Goal: Task Accomplishment & Management: Complete application form

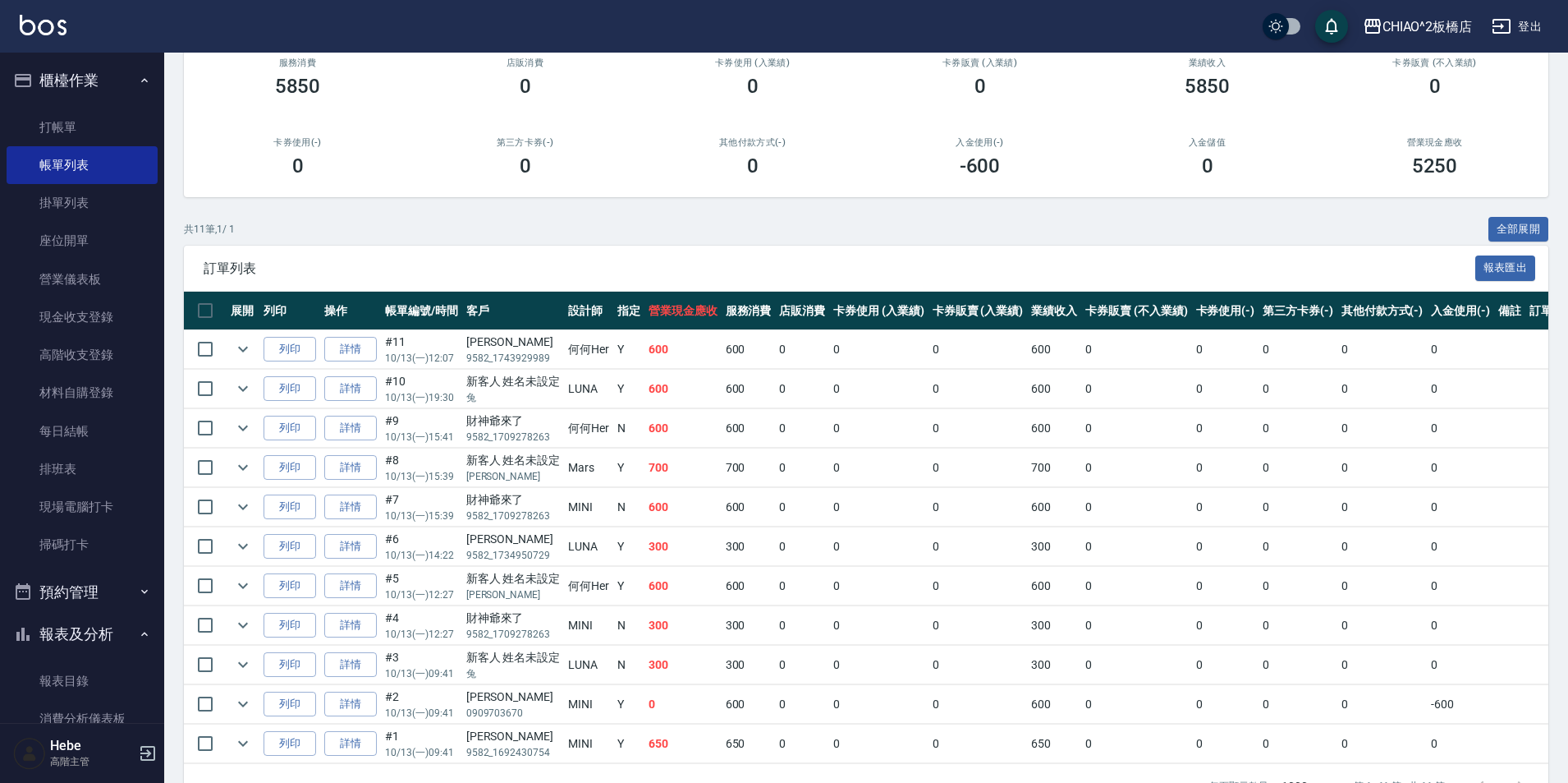
scroll to position [164, 0]
click at [55, 122] on link "打帳單" at bounding box center [82, 127] width 151 height 38
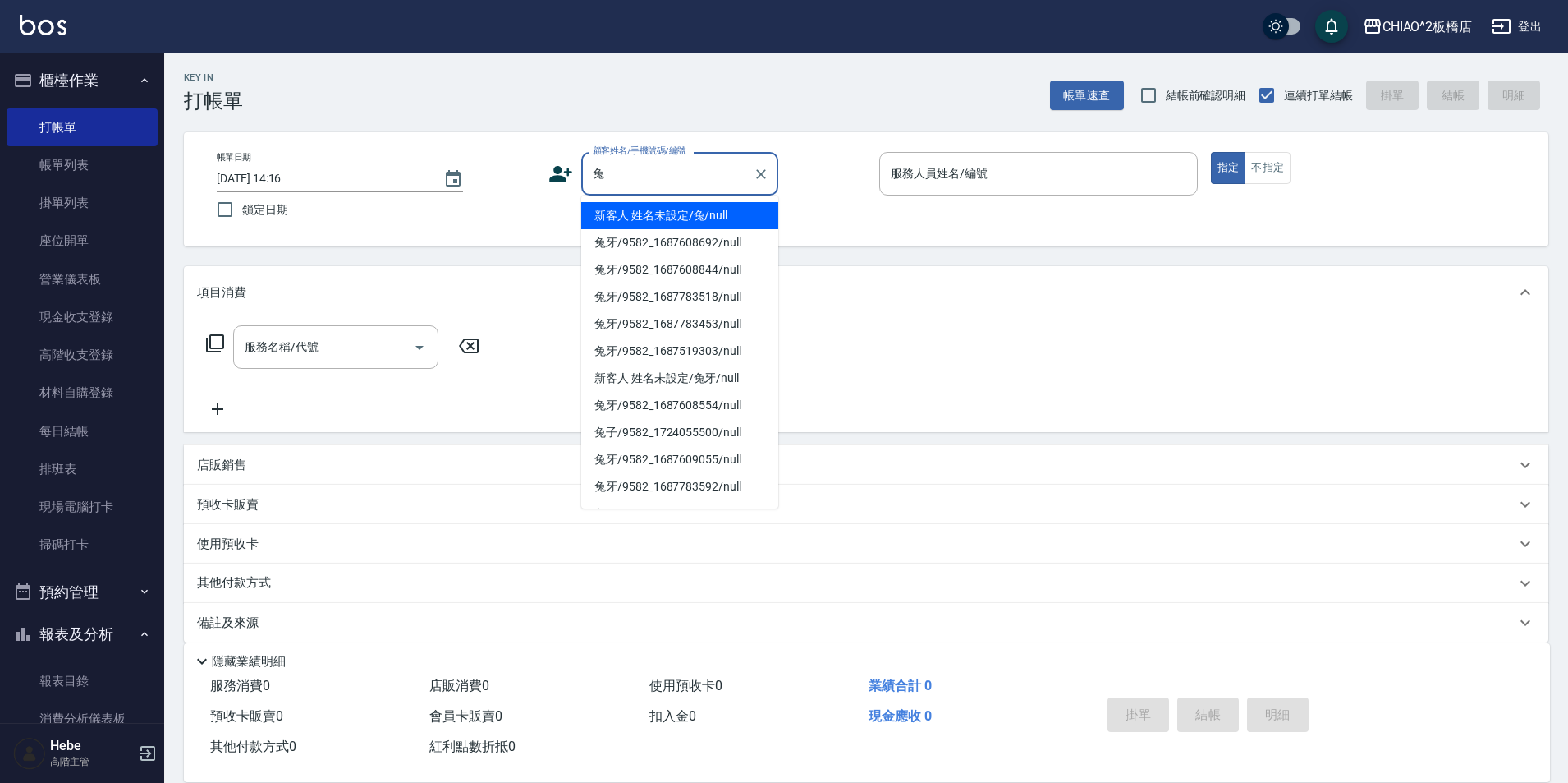
drag, startPoint x: 650, startPoint y: 211, endPoint x: 710, endPoint y: 211, distance: 60.0
click at [650, 211] on li "新客人 姓名未設定/兔/null" at bounding box center [680, 215] width 197 height 27
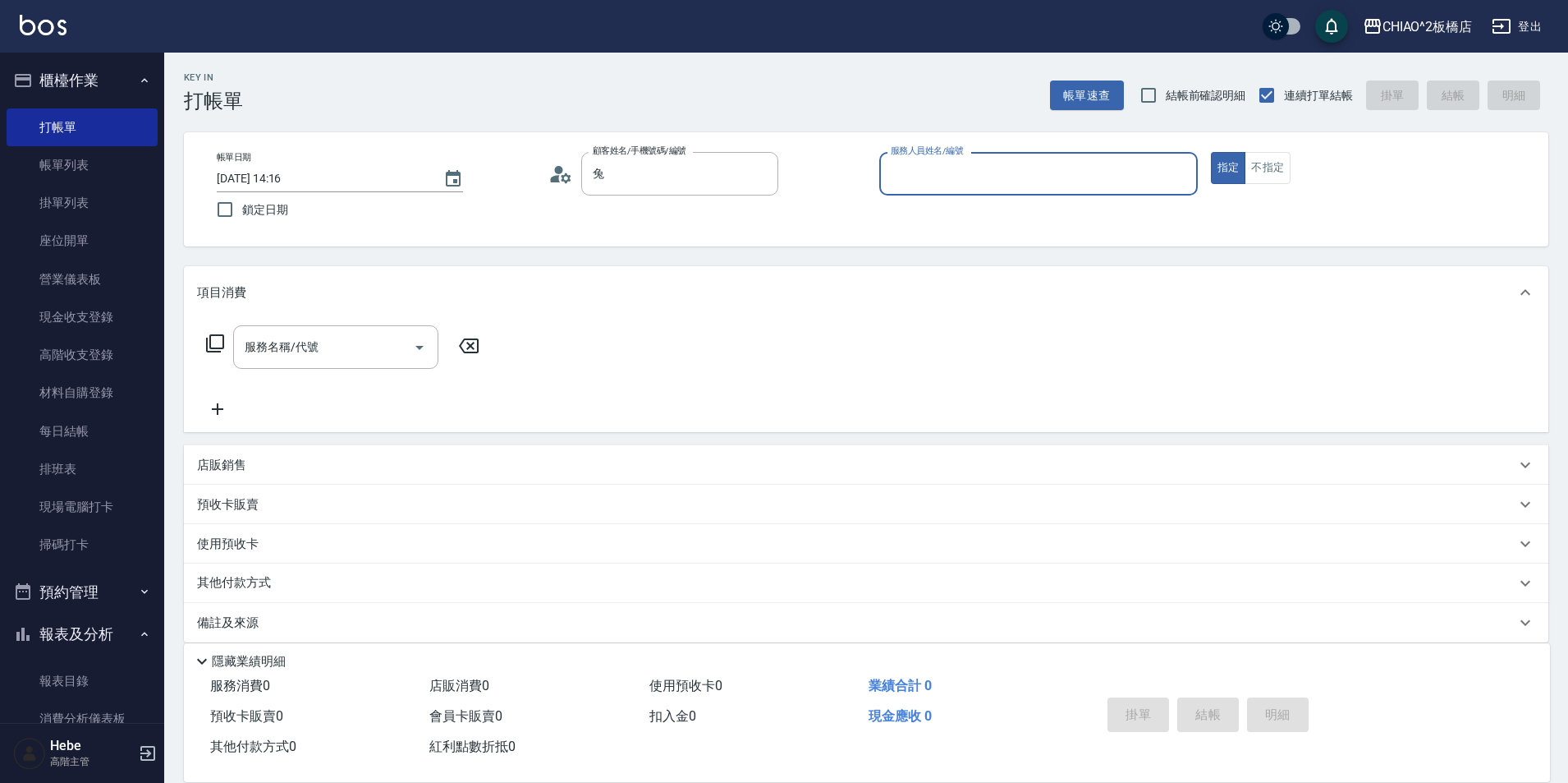
type input "新客人 姓名未設定/兔/null"
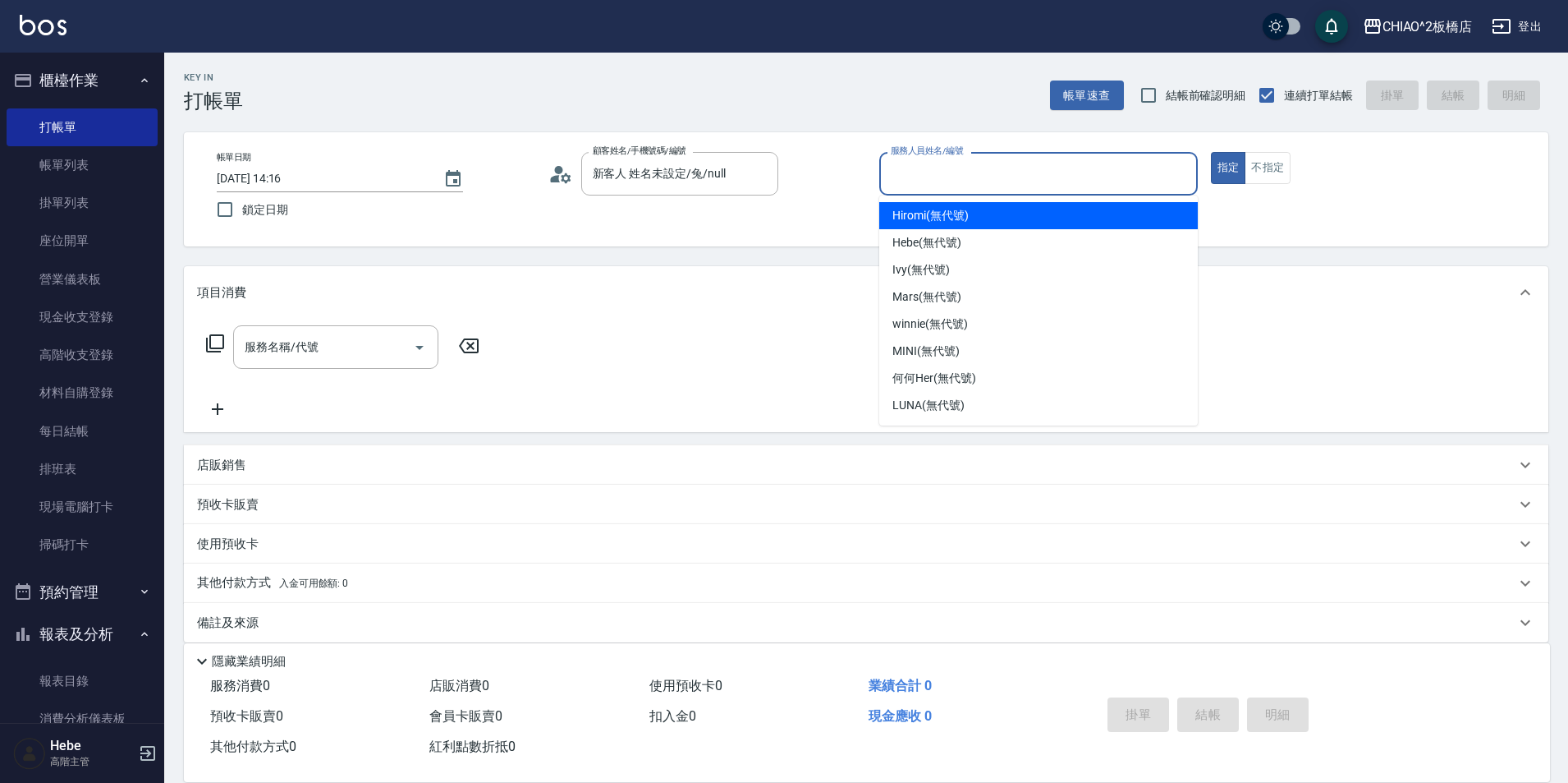
click at [924, 183] on input "服務人員姓名/編號" at bounding box center [1038, 174] width 304 height 29
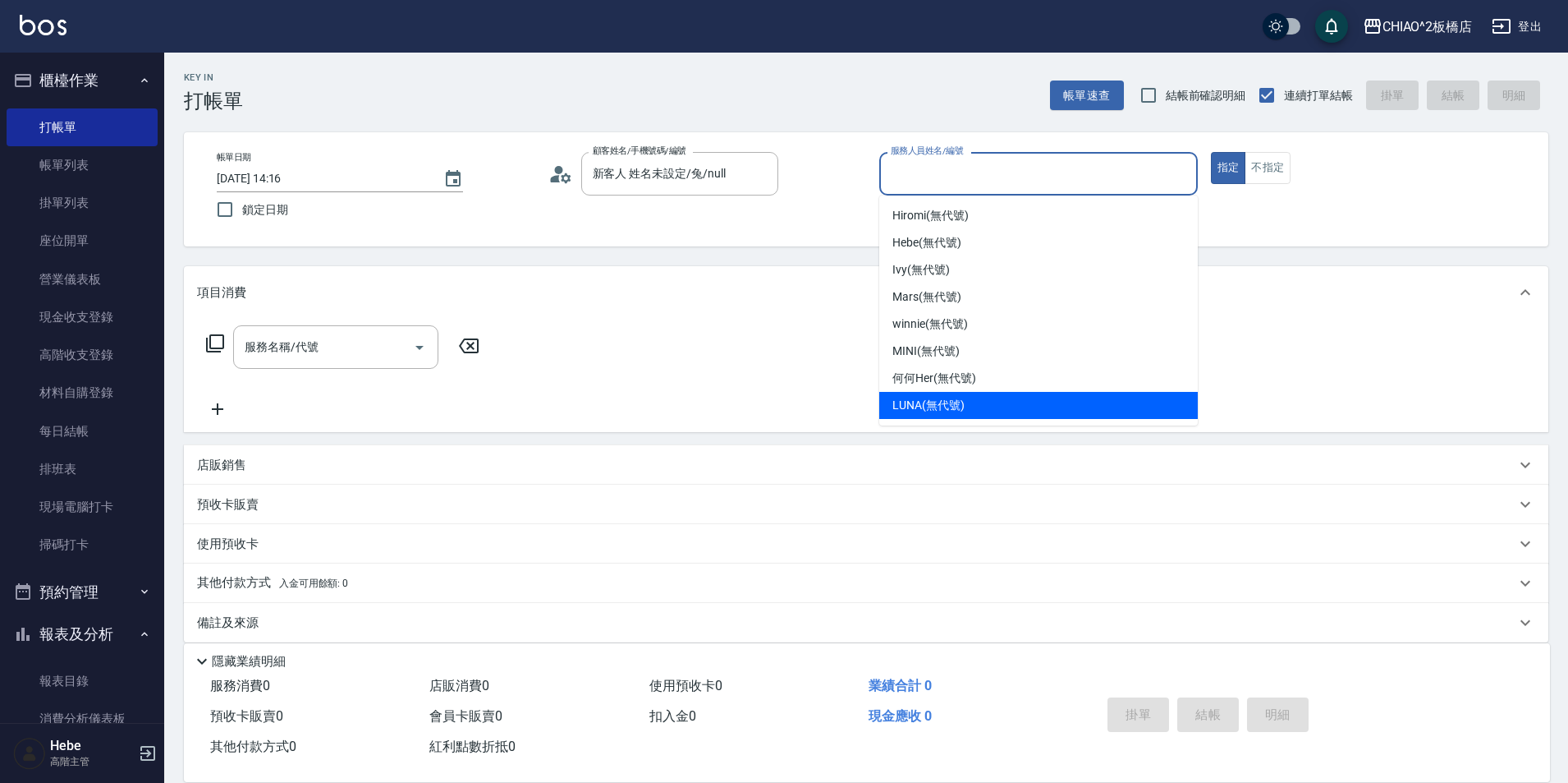
click at [942, 400] on span "LUNA (無代號)" at bounding box center [928, 405] width 72 height 18
type input "LUNA(無代號)"
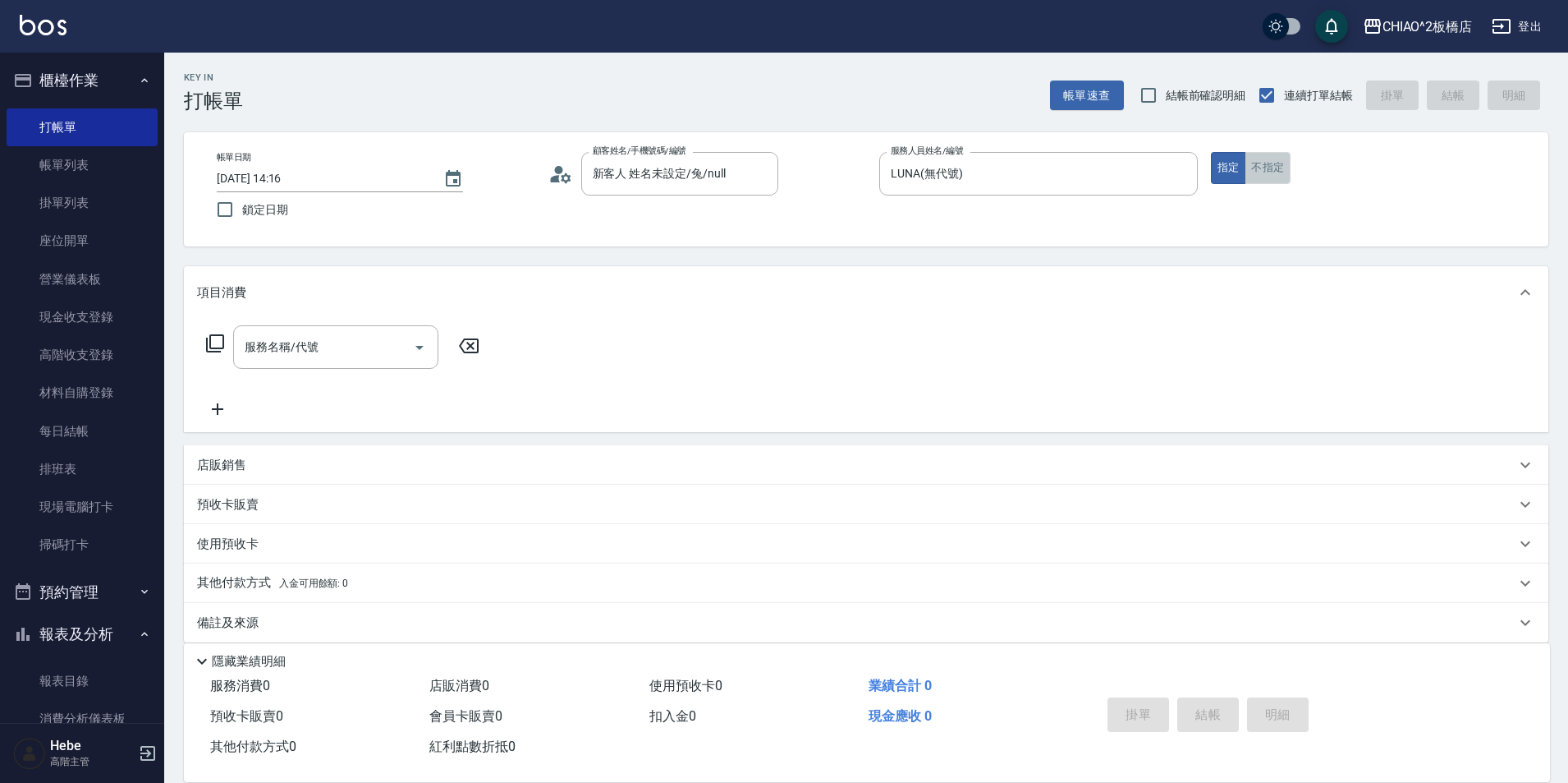
click at [1256, 179] on button "不指定" at bounding box center [1267, 167] width 46 height 32
click at [415, 348] on icon "Open" at bounding box center [419, 347] width 19 height 19
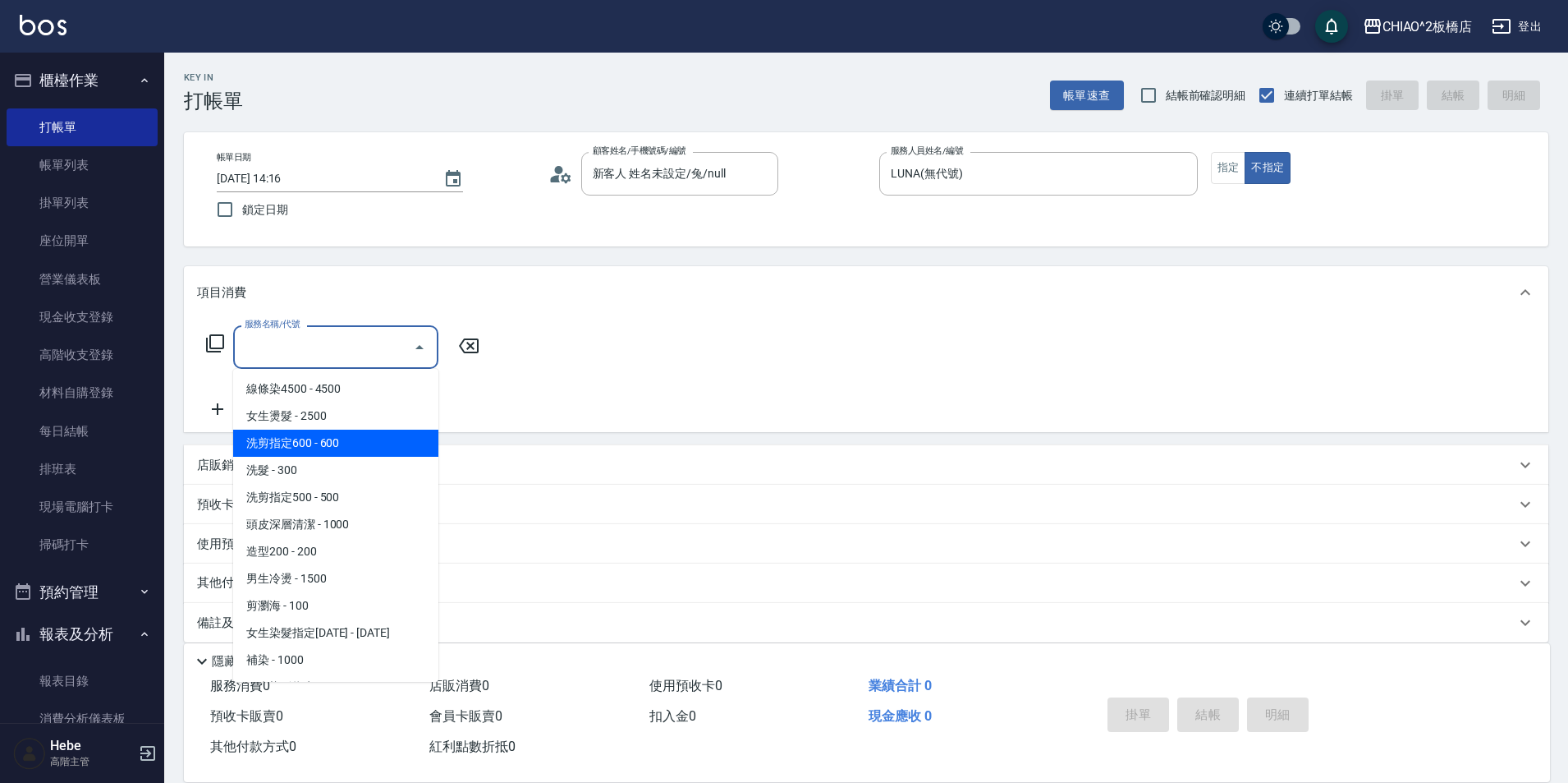
click at [362, 445] on span "洗剪指定600 - 600" at bounding box center [335, 443] width 205 height 27
type input "洗剪指定600(96678)"
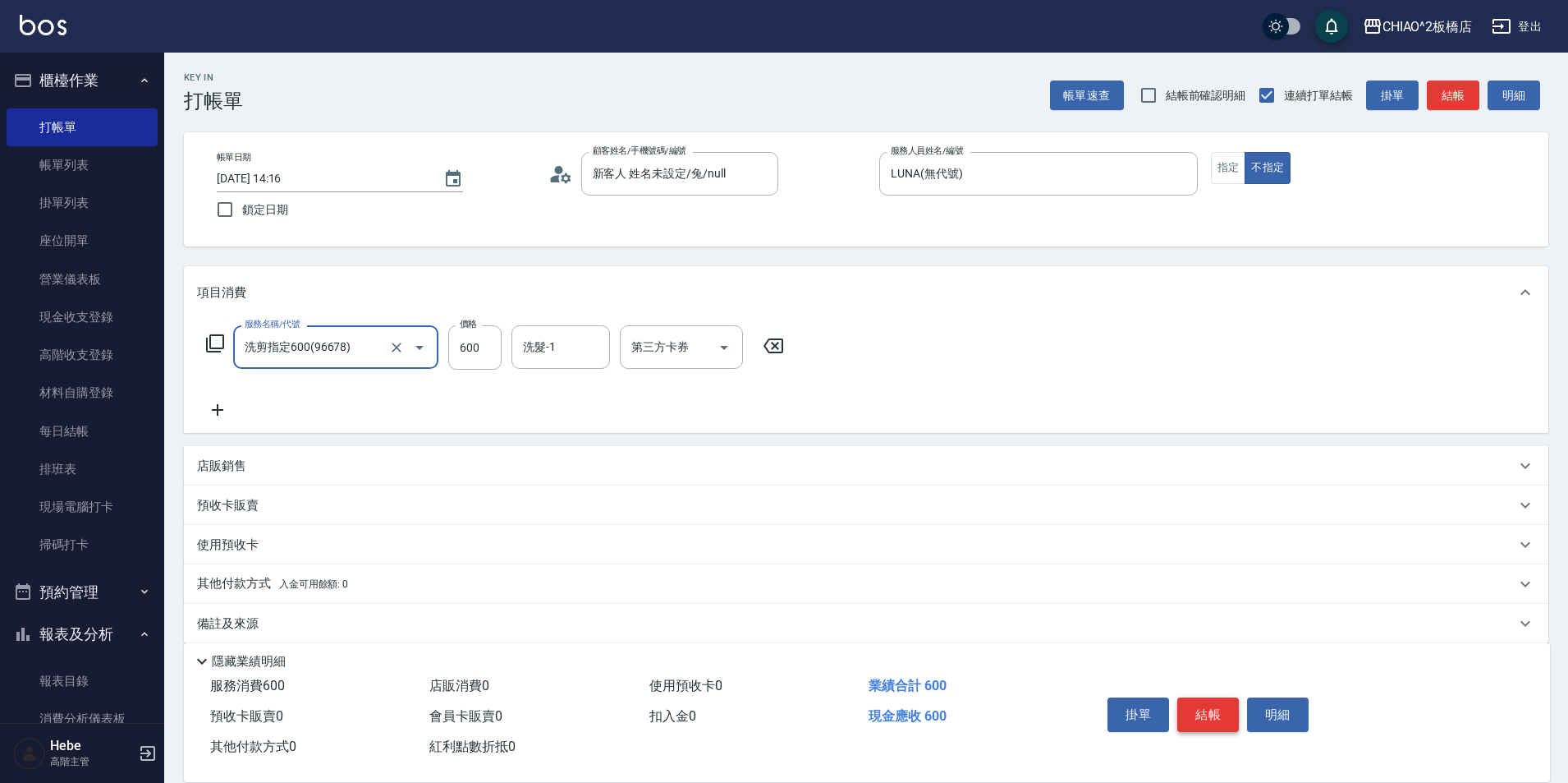
click at [1204, 708] on button "結帳" at bounding box center [1208, 714] width 62 height 34
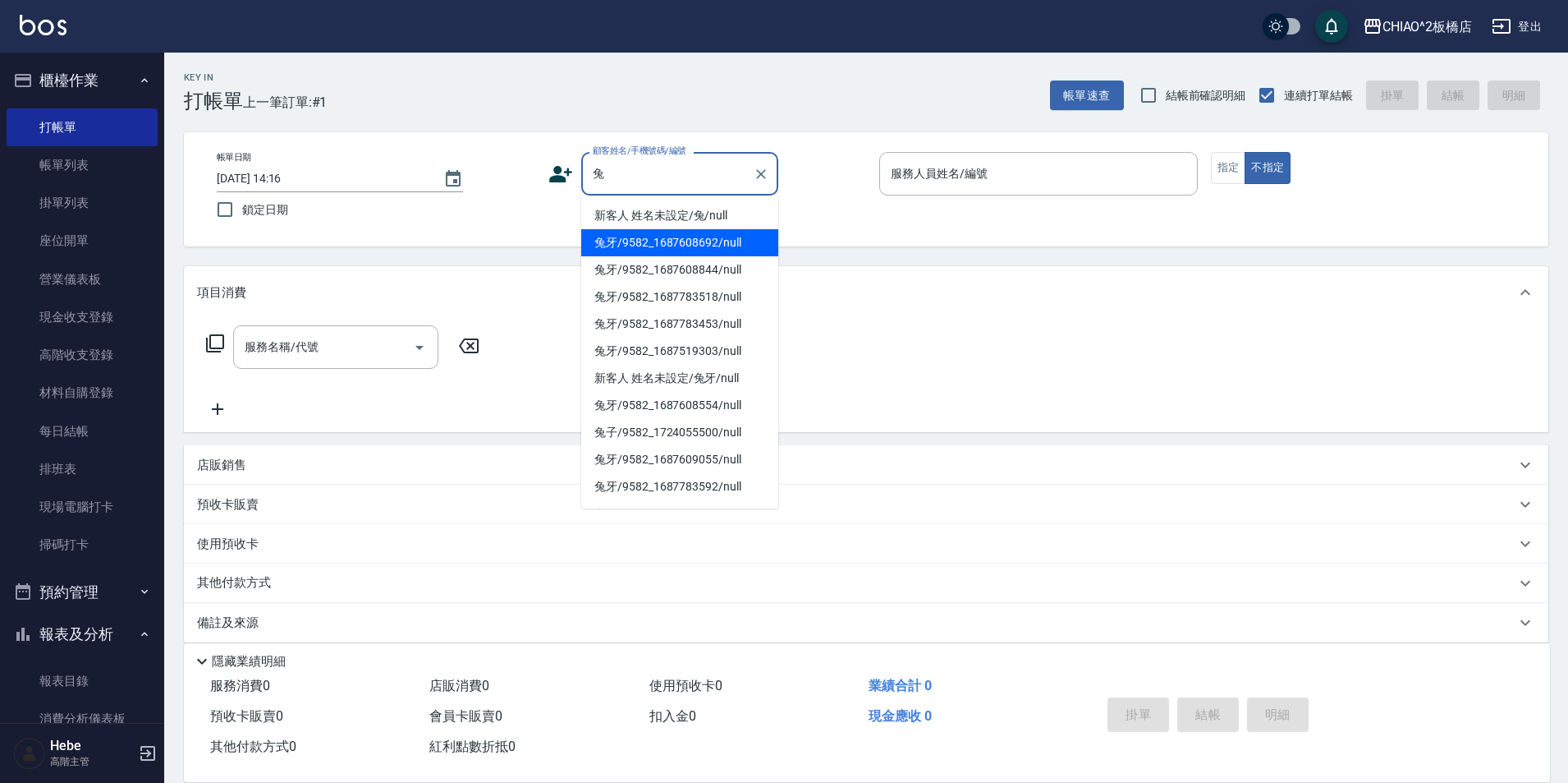
click at [656, 248] on li "兔牙/9582_1687608692/null" at bounding box center [680, 242] width 197 height 27
type input "兔牙/9582_1687608692/null"
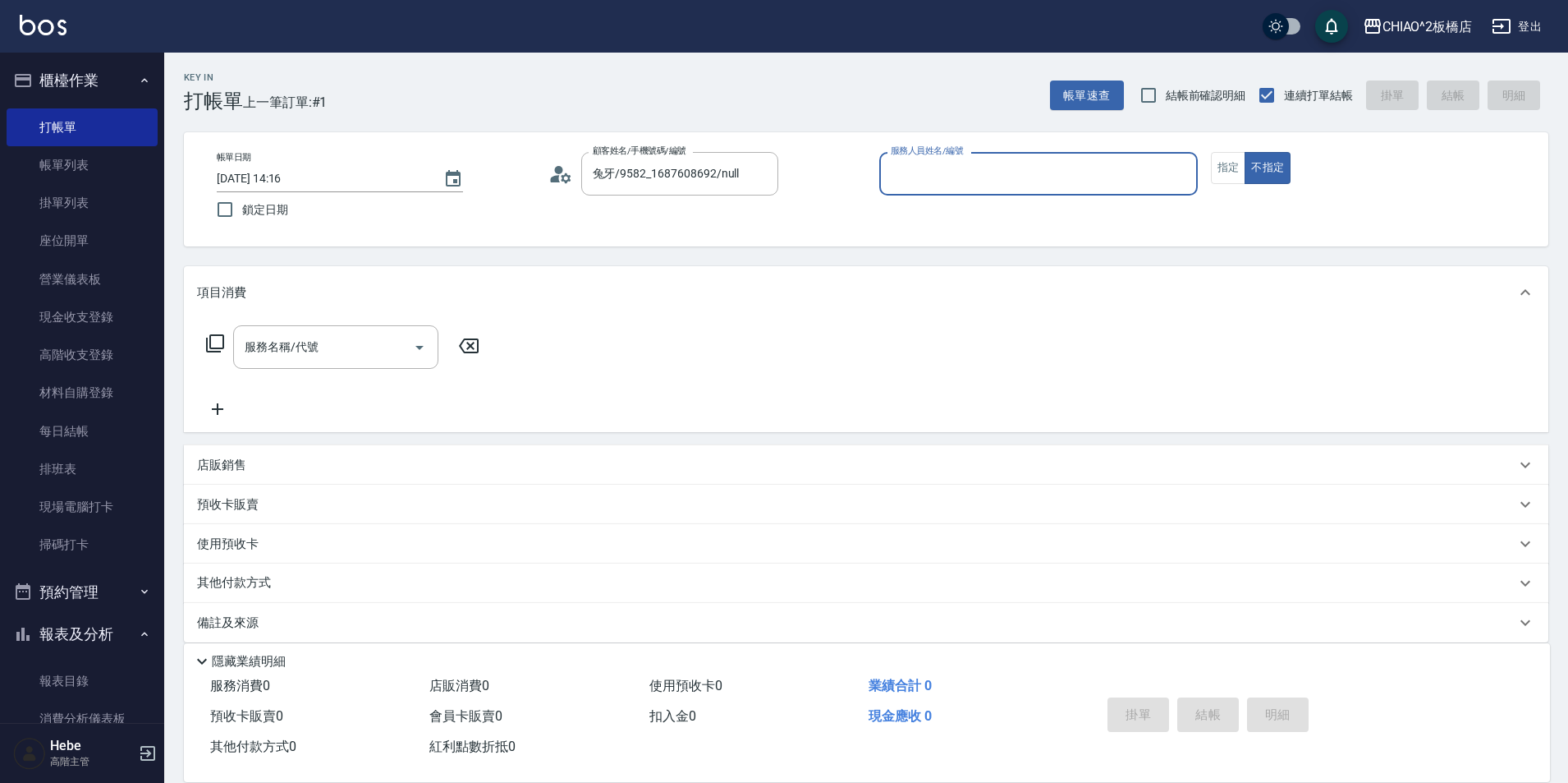
click at [995, 166] on input "服務人員姓名/編號" at bounding box center [1038, 174] width 304 height 29
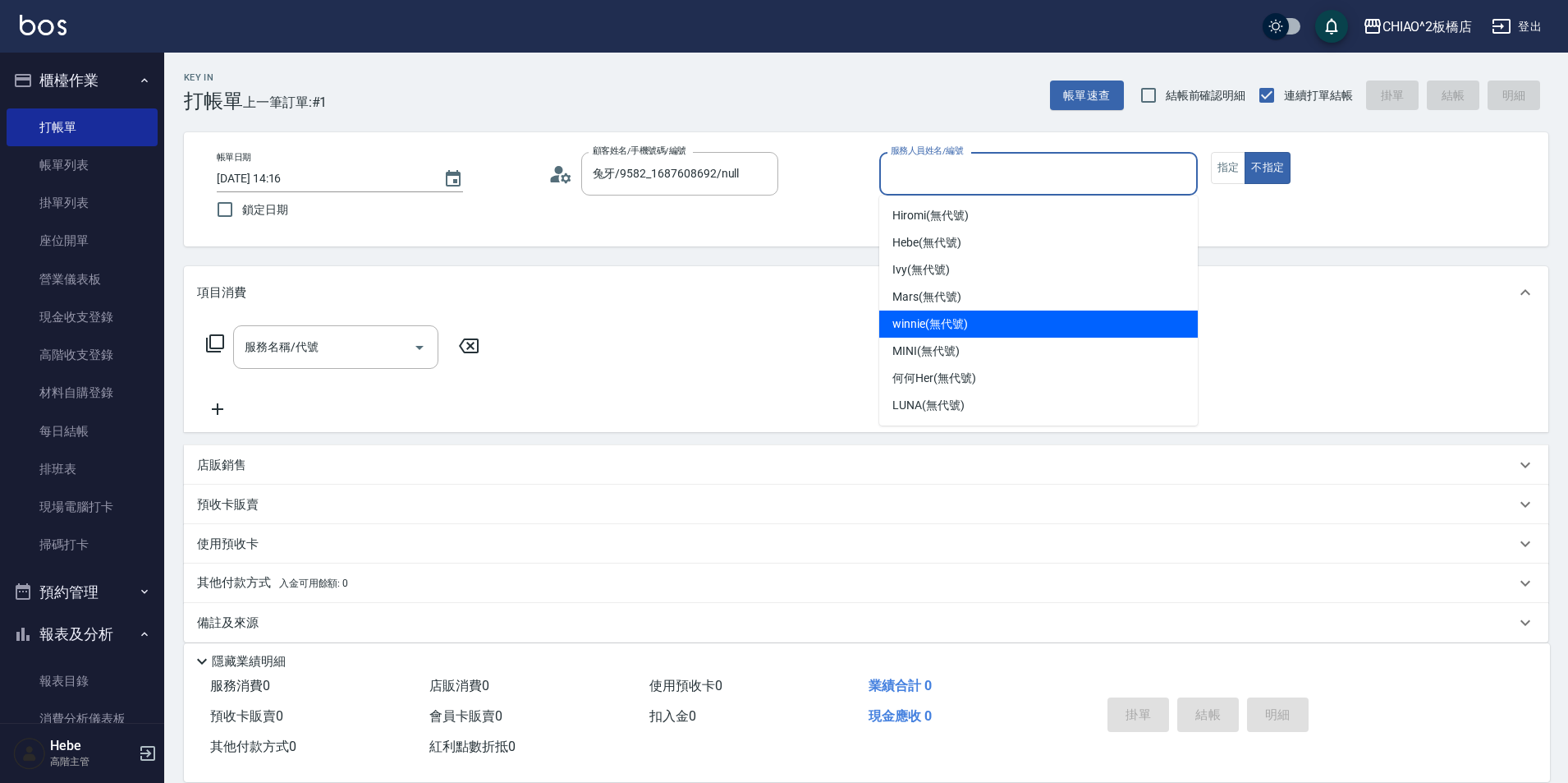
click at [930, 320] on span "winnie (無代號)" at bounding box center [929, 324] width 75 height 18
type input "winnie(無代號)"
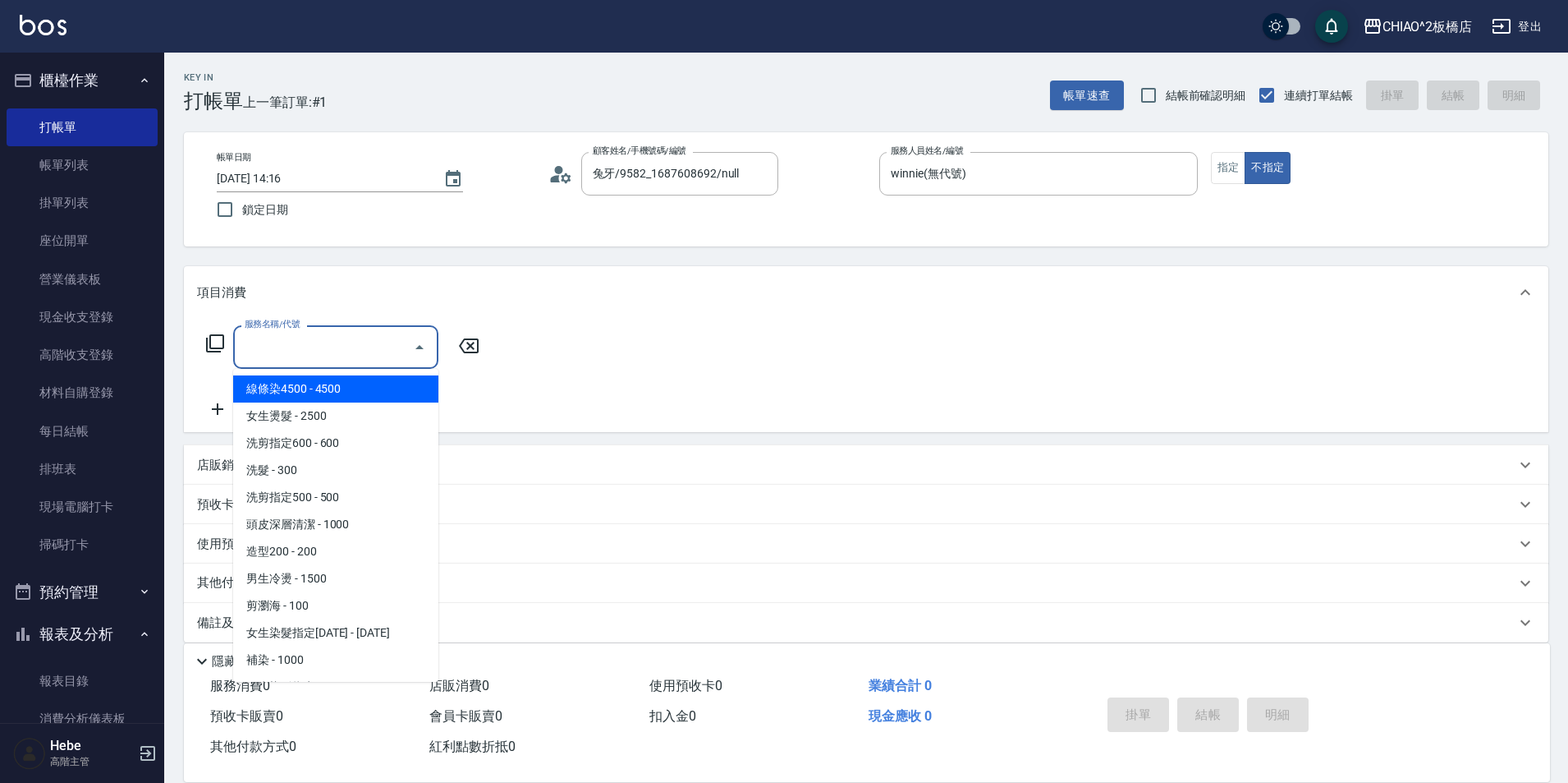
click at [391, 343] on input "服務名稱/代號" at bounding box center [323, 347] width 166 height 29
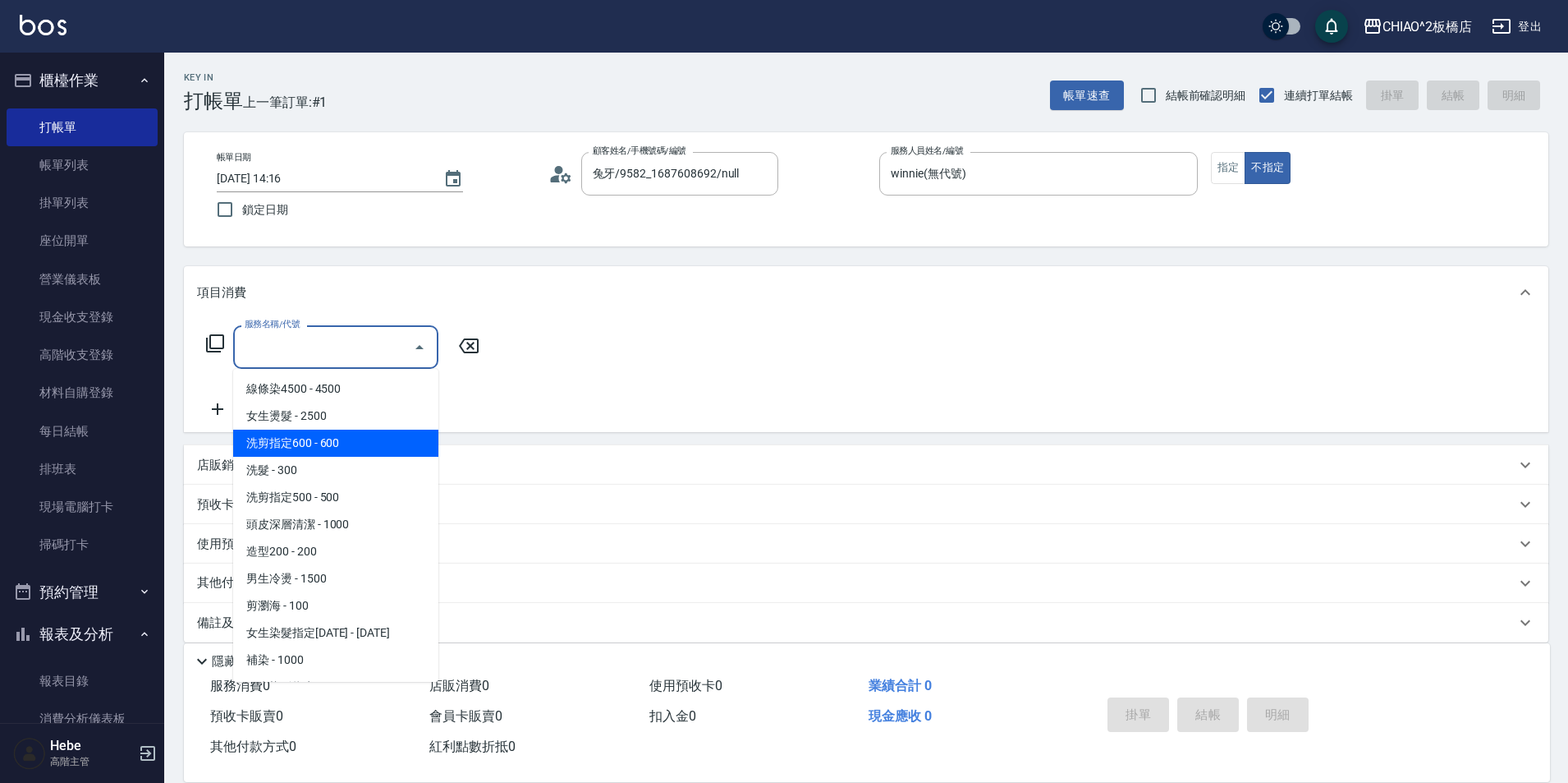
click at [371, 441] on span "洗剪指定600 - 600" at bounding box center [335, 443] width 205 height 27
type input "洗剪指定600(96678)"
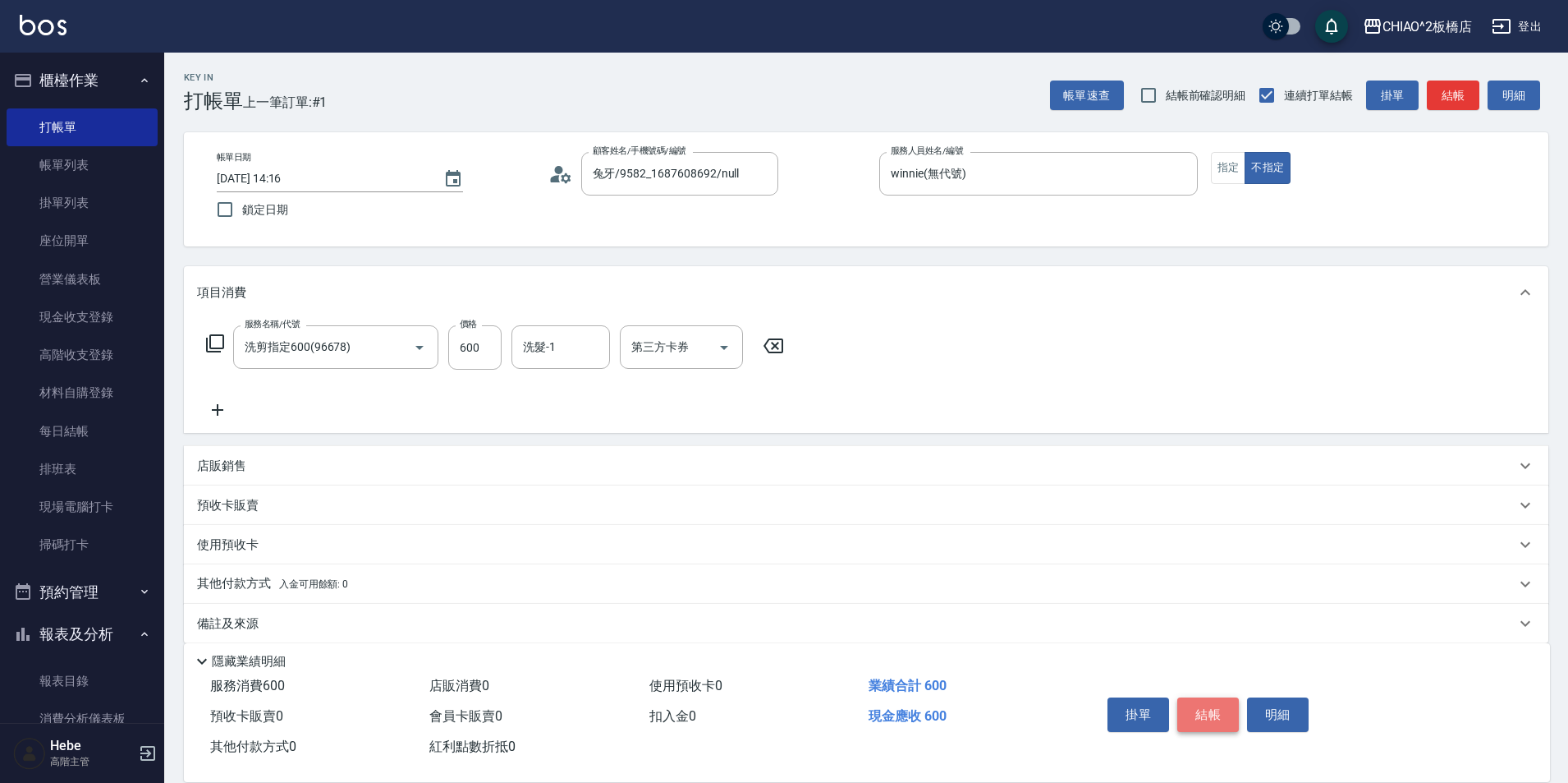
click at [1211, 705] on button "結帳" at bounding box center [1208, 714] width 62 height 34
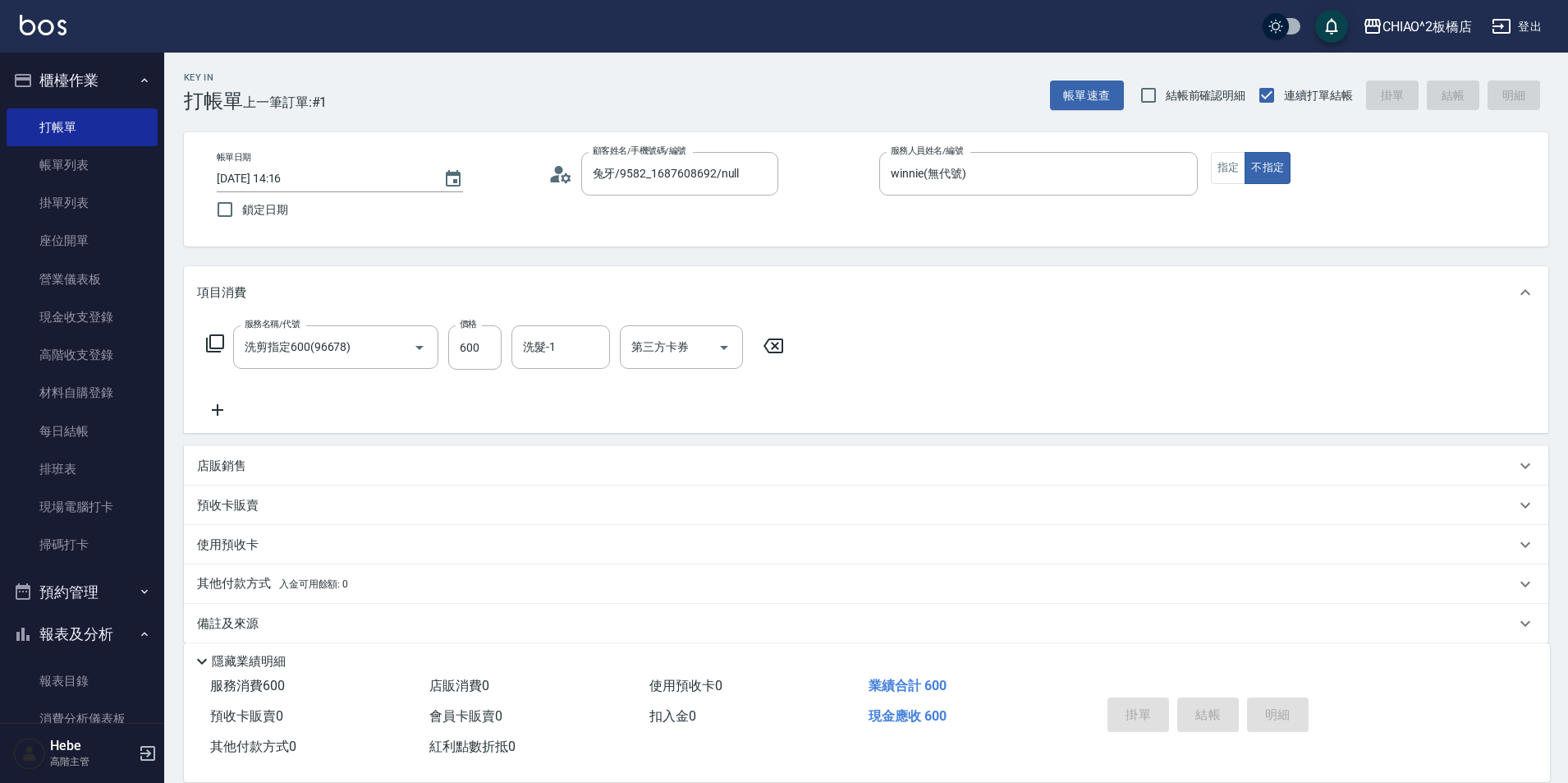
type input "[DATE] 14:17"
